Goal: Find specific page/section: Find specific page/section

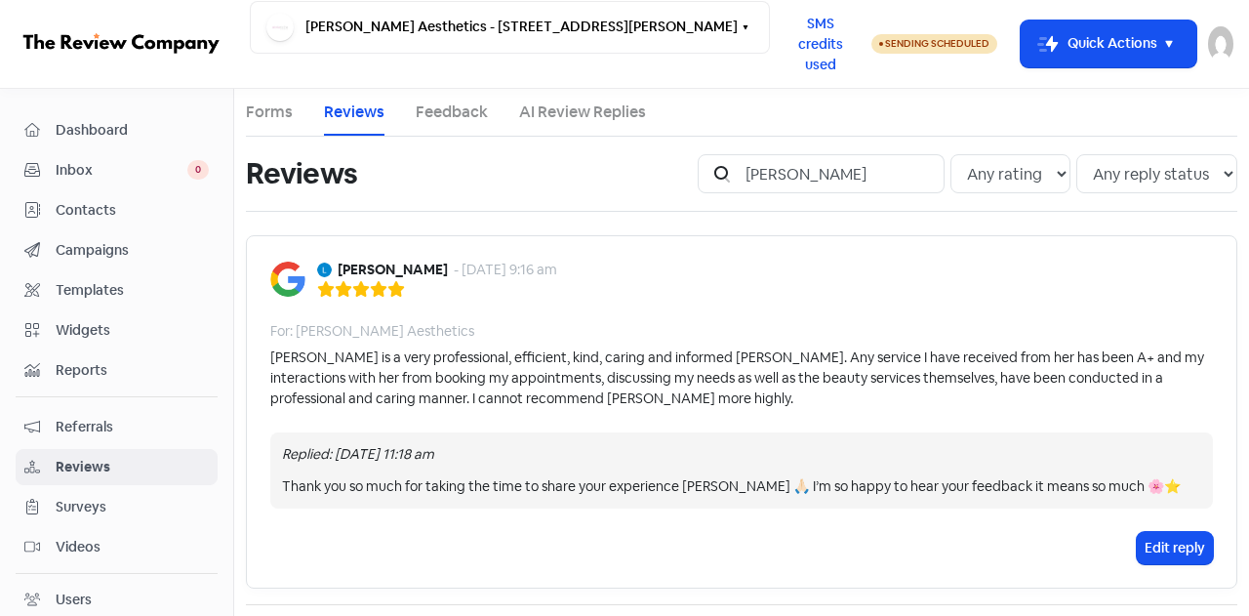
click at [911, 171] on input "[PERSON_NAME]" at bounding box center [839, 173] width 211 height 39
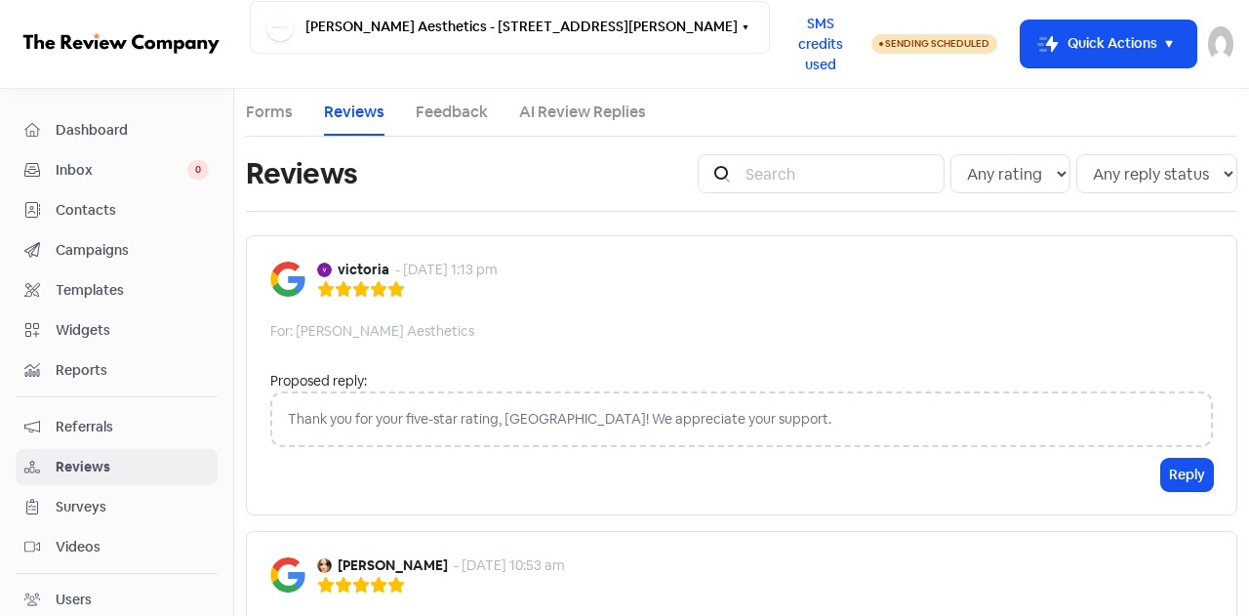
click at [101, 128] on span "Dashboard" at bounding box center [132, 130] width 153 height 20
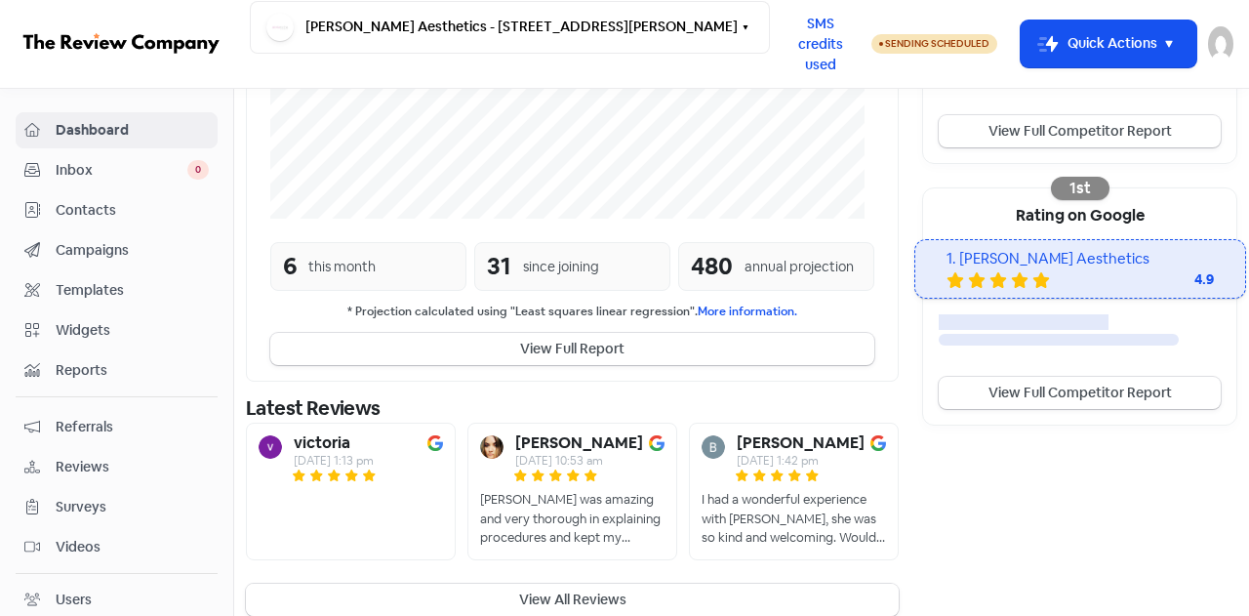
scroll to position [551, 0]
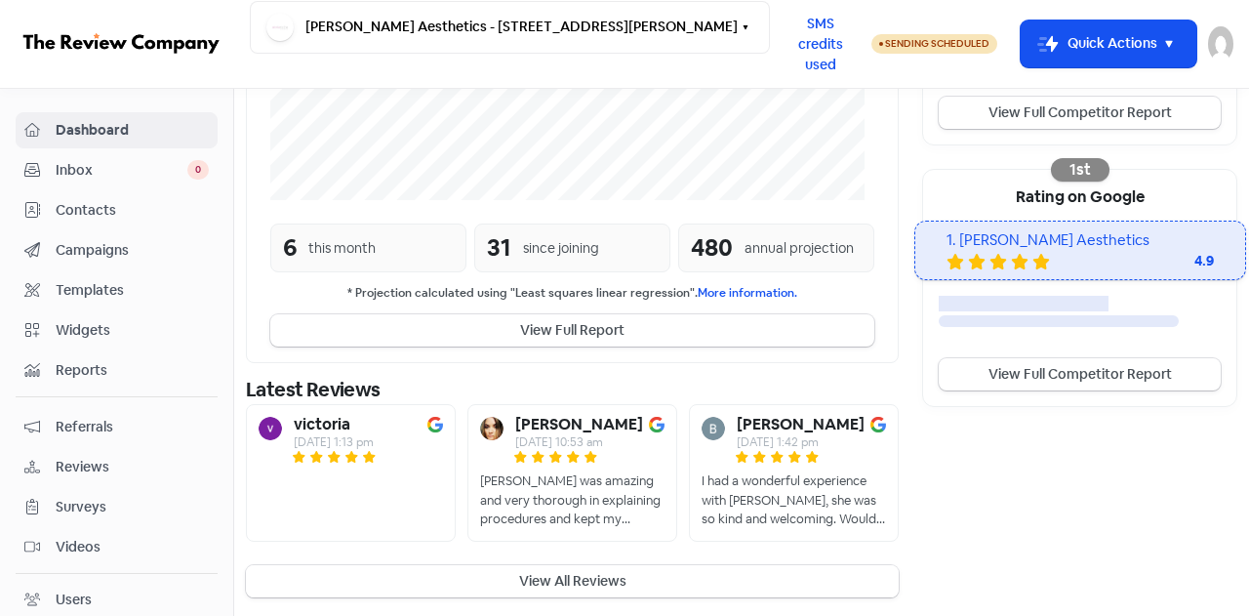
click at [603, 577] on button "View All Reviews" at bounding box center [572, 581] width 653 height 32
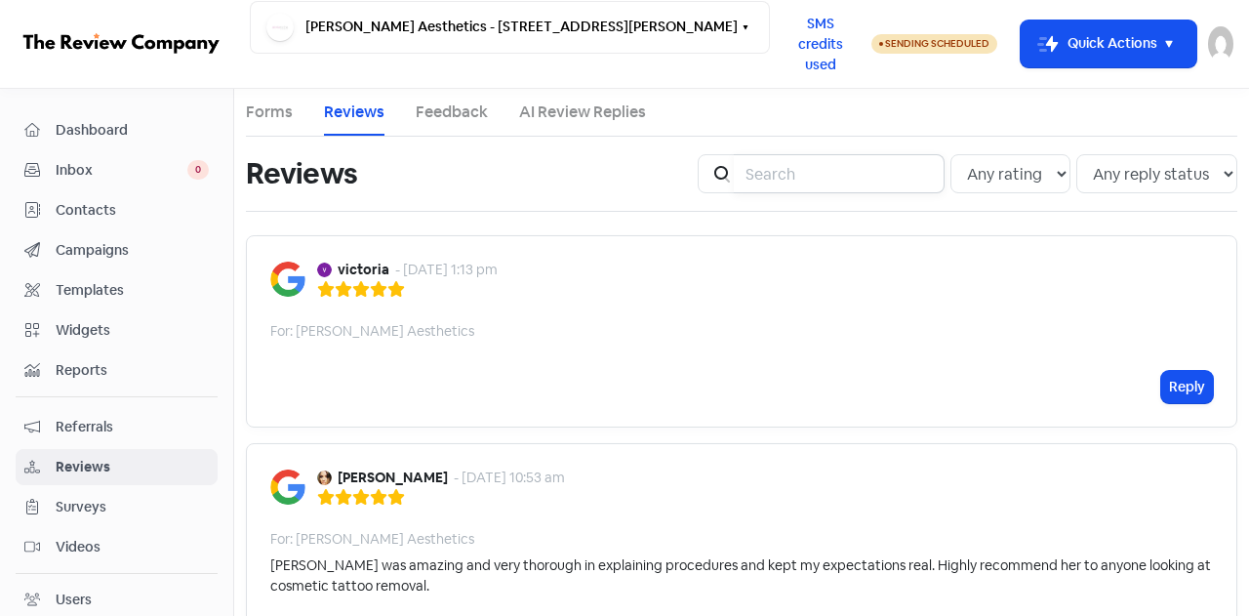
click at [801, 180] on input "search" at bounding box center [839, 173] width 211 height 39
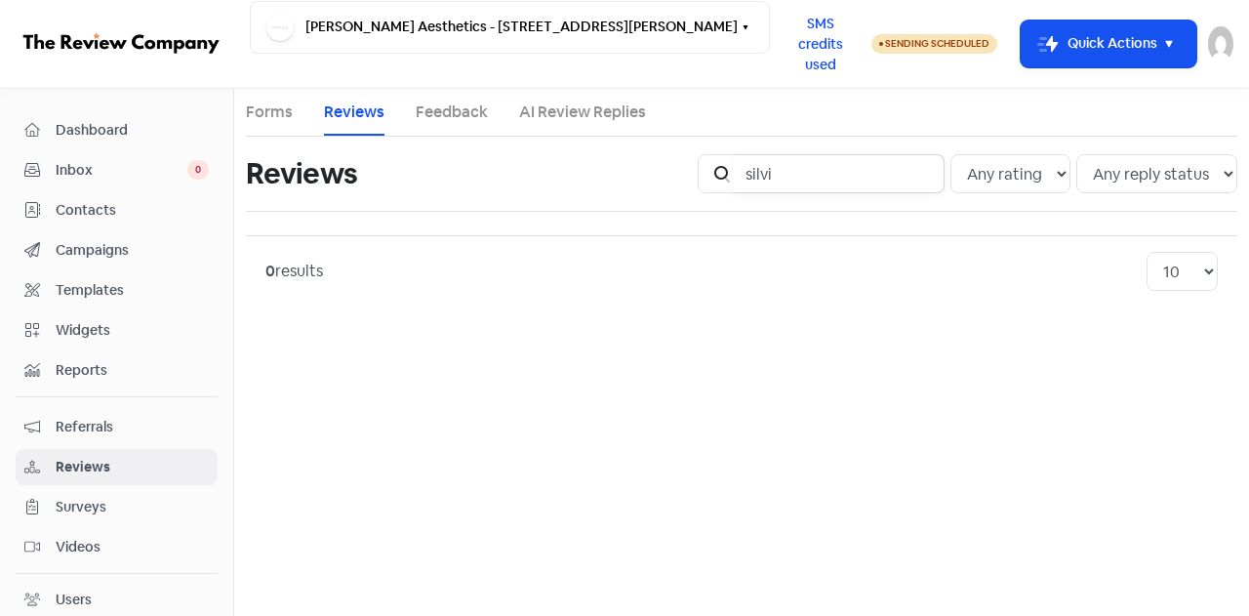
type input "silvi"
click at [98, 216] on span "Contacts" at bounding box center [132, 210] width 153 height 20
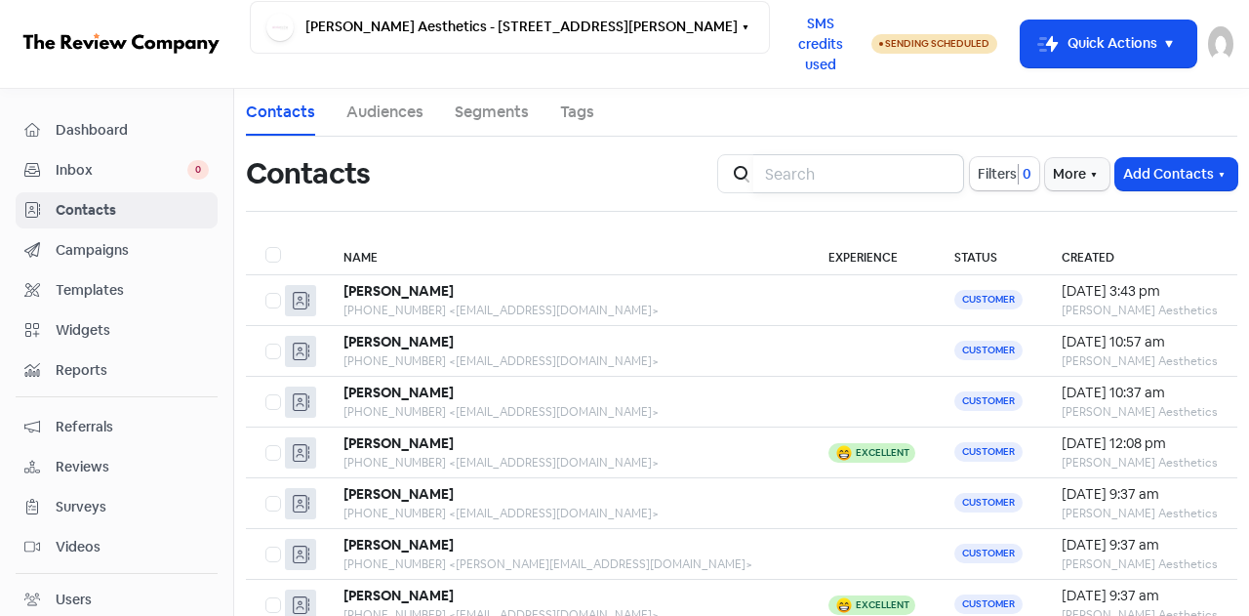
click at [833, 167] on input "search" at bounding box center [858, 173] width 211 height 39
click at [115, 166] on span "Inbox" at bounding box center [122, 170] width 132 height 20
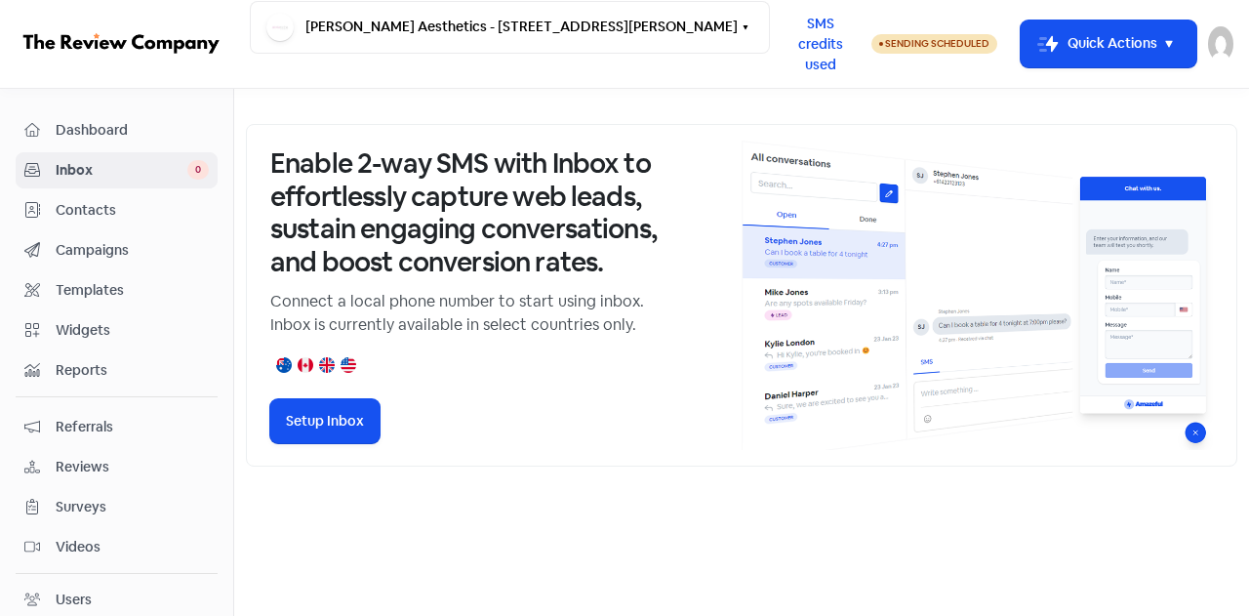
click at [90, 177] on span "Inbox" at bounding box center [122, 170] width 132 height 20
